Goal: Download file/media

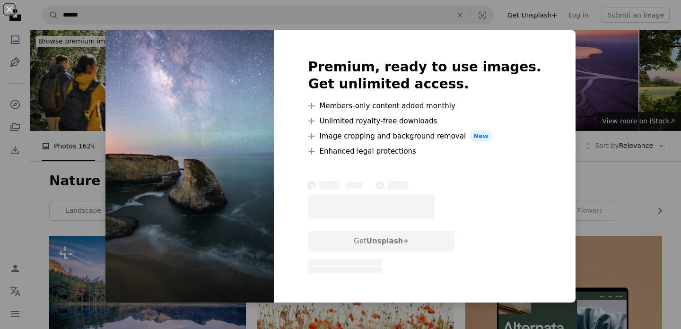
scroll to position [1189, 0]
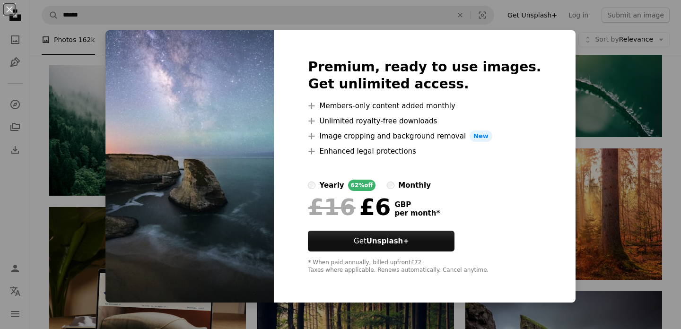
click at [616, 144] on div "An X shape Premium, ready to use images. Get unlimited access. A plus sign Memb…" at bounding box center [340, 164] width 681 height 329
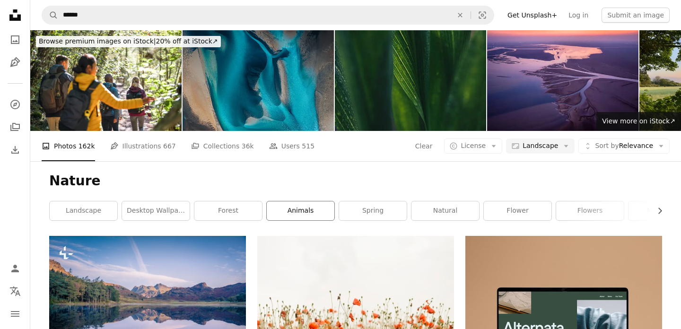
click at [307, 219] on link "animals" at bounding box center [301, 211] width 68 height 19
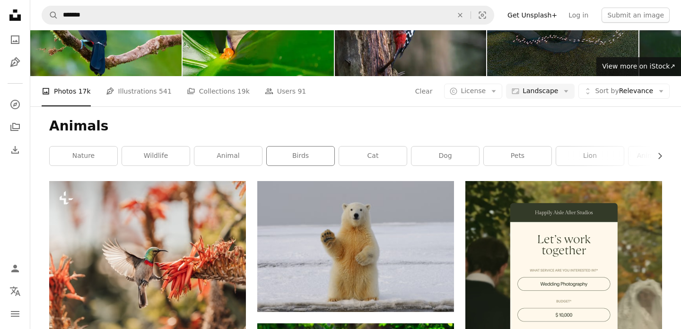
scroll to position [56, 0]
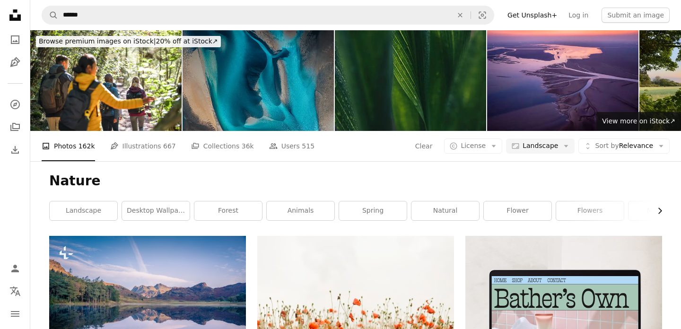
click at [657, 212] on icon "Chevron right" at bounding box center [659, 210] width 9 height 9
click at [528, 218] on link "mountain" at bounding box center [521, 211] width 68 height 19
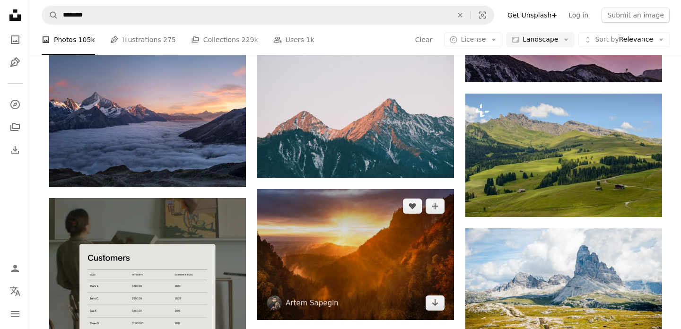
scroll to position [1185, 0]
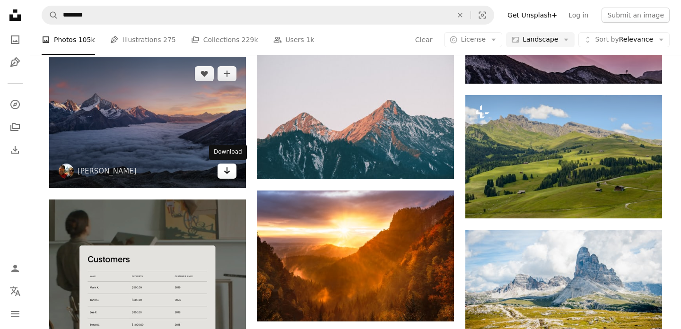
click at [227, 175] on icon "Arrow pointing down" at bounding box center [227, 170] width 8 height 11
